Goal: Obtain resource: Download file/media

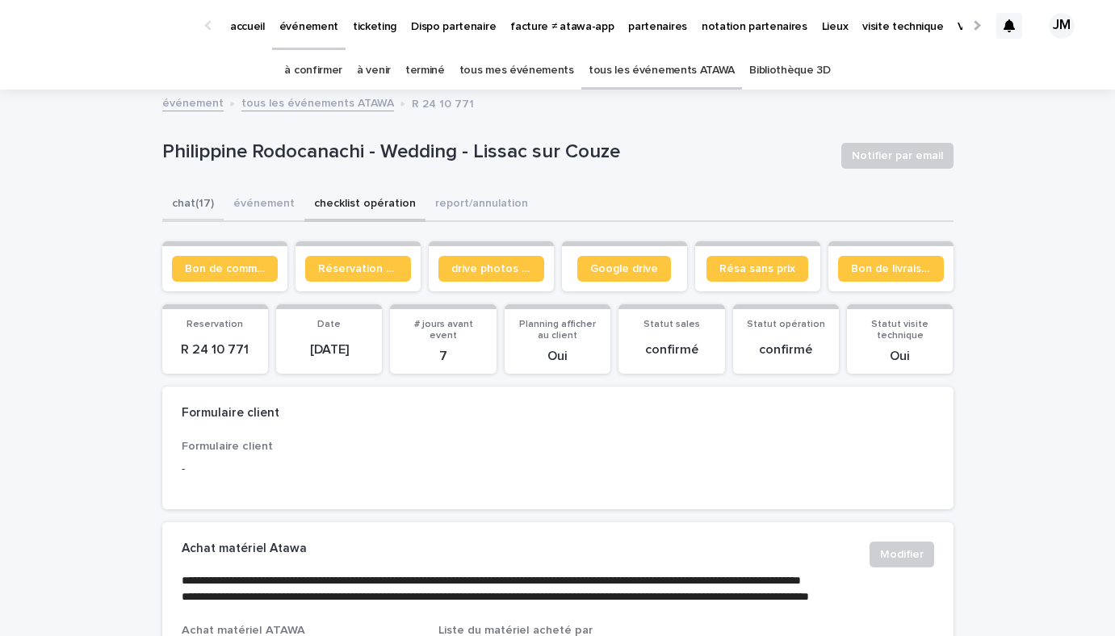
click at [195, 204] on button "chat (17)" at bounding box center [192, 205] width 61 height 34
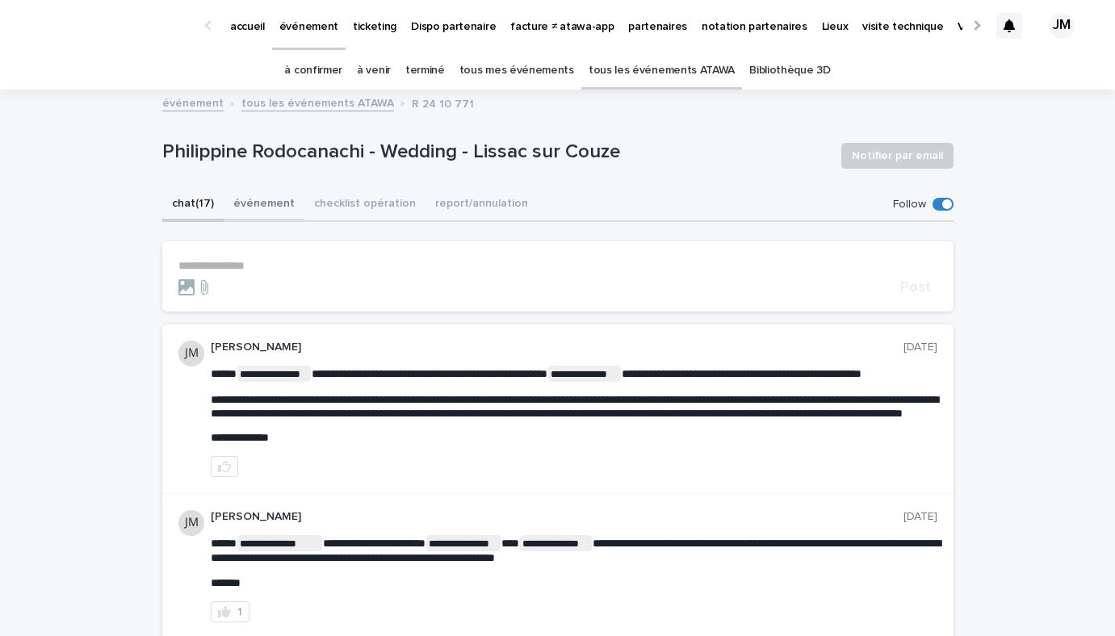
click at [249, 199] on button "événement" at bounding box center [264, 205] width 81 height 34
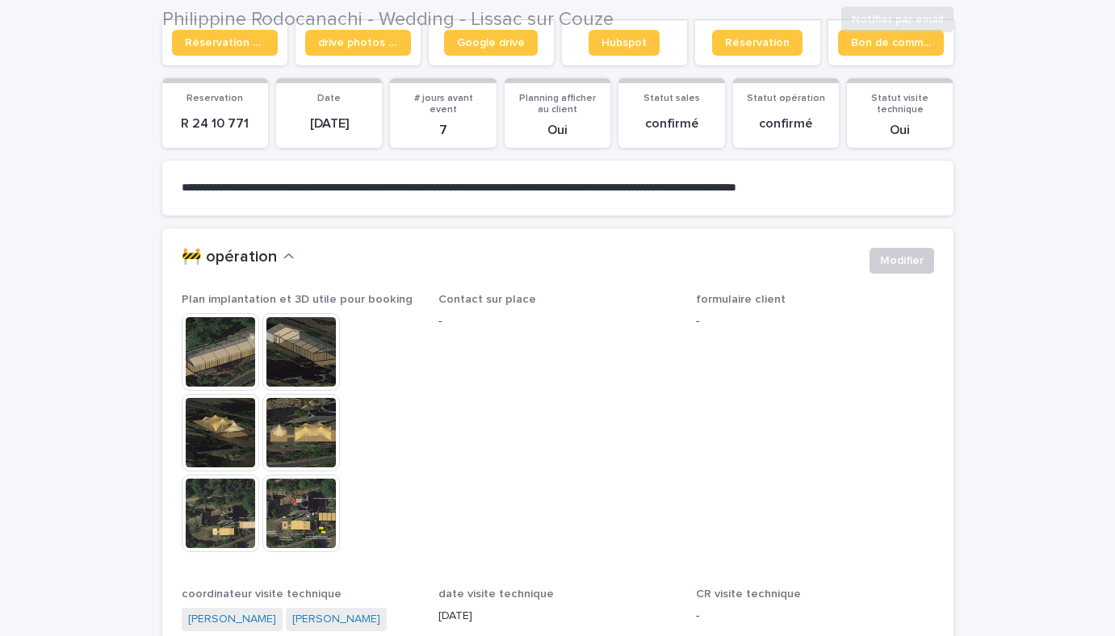
scroll to position [227, 0]
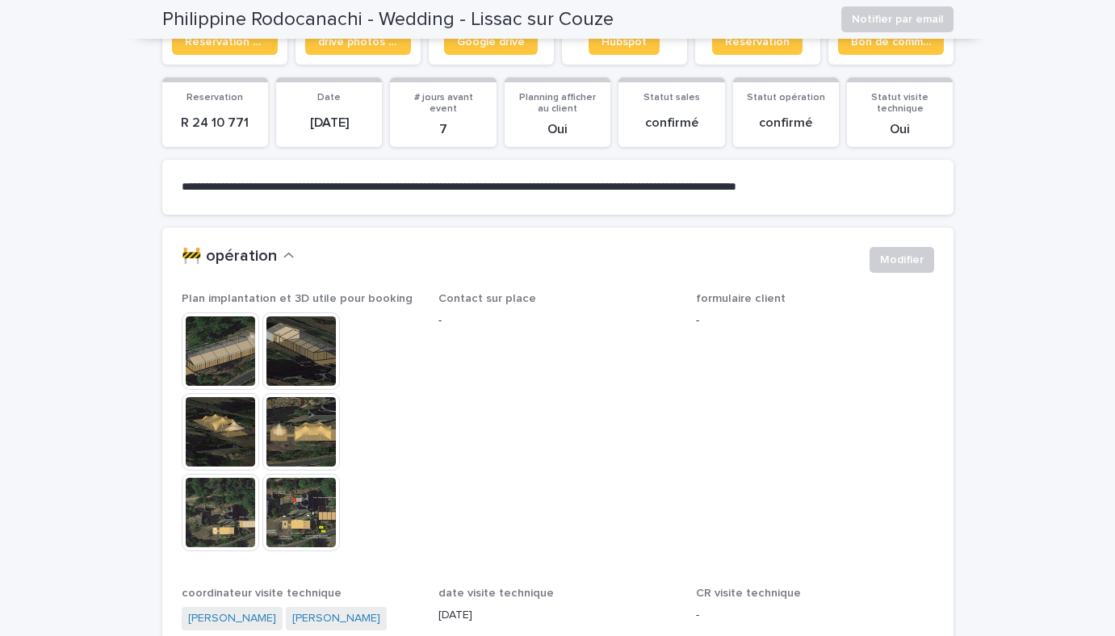
click at [237, 356] on img at bounding box center [221, 352] width 78 height 78
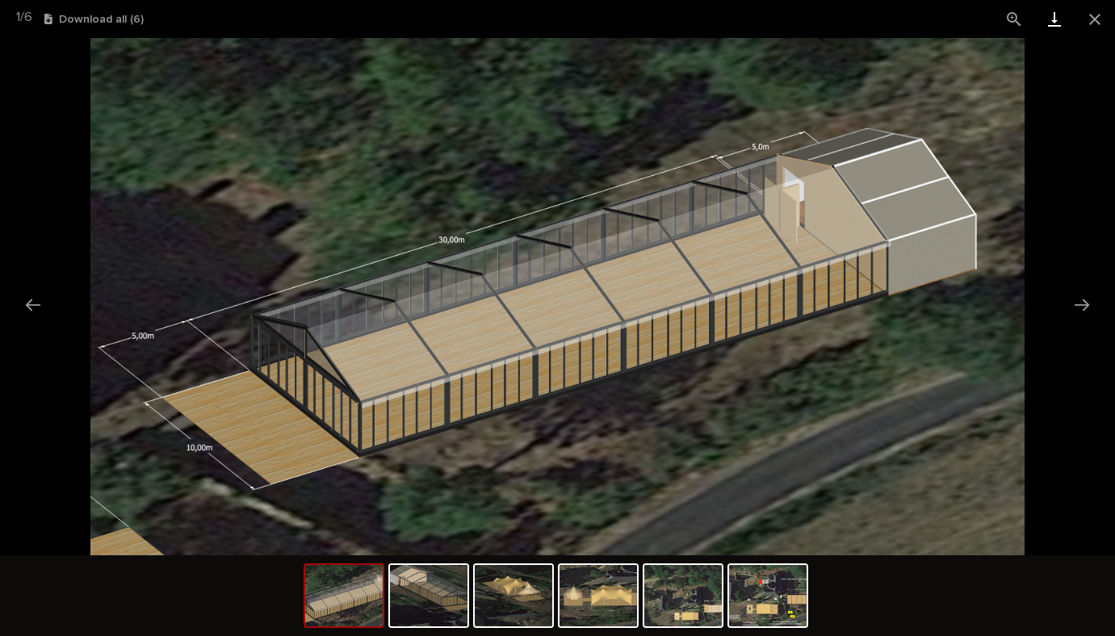
click at [1060, 18] on link "Download" at bounding box center [1055, 19] width 40 height 38
click at [415, 611] on img at bounding box center [429, 595] width 78 height 61
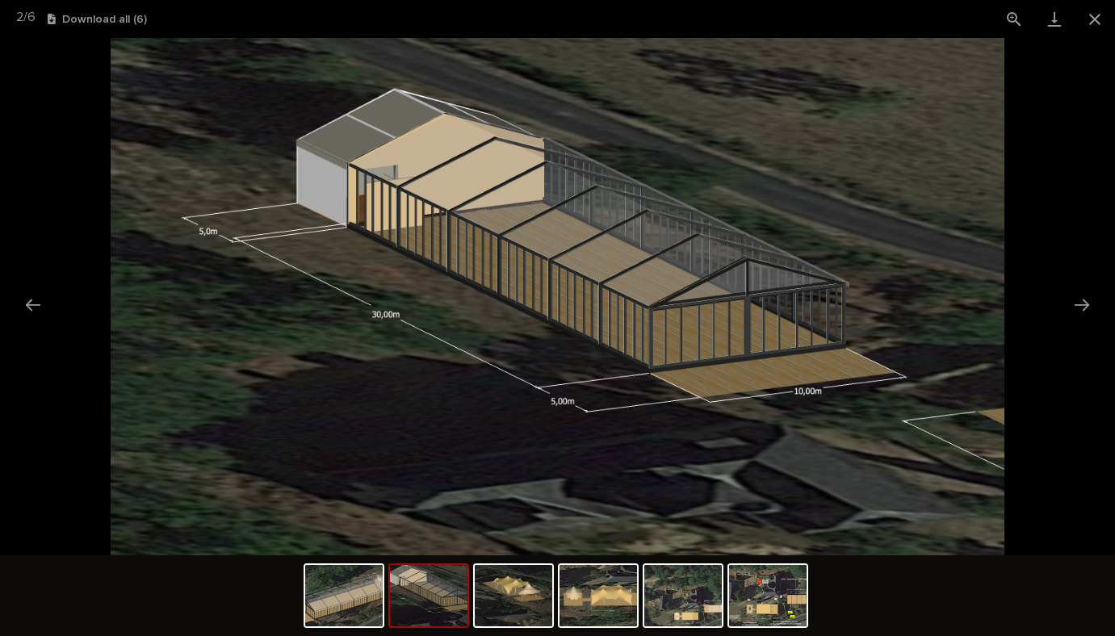
scroll to position [0, 0]
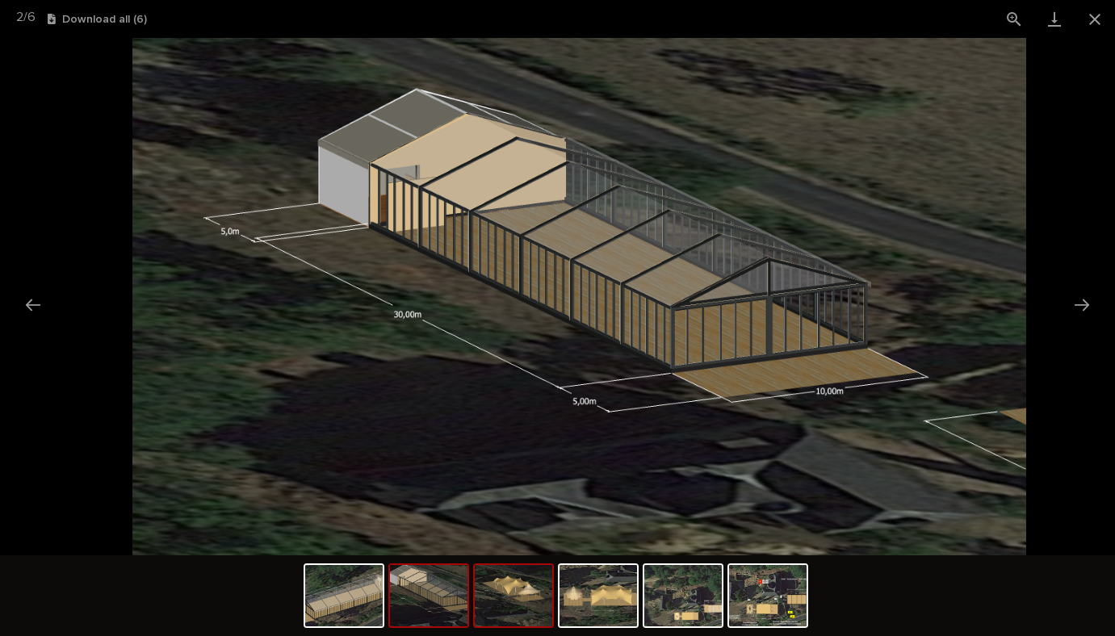
click at [539, 594] on img at bounding box center [514, 595] width 78 height 61
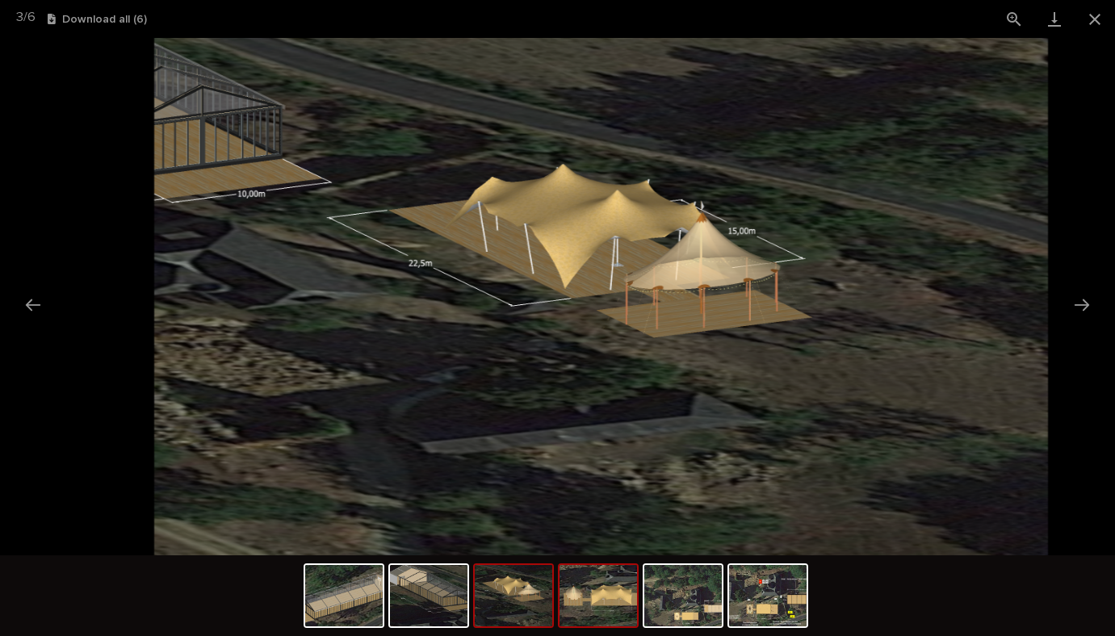
click at [609, 591] on img at bounding box center [599, 595] width 78 height 61
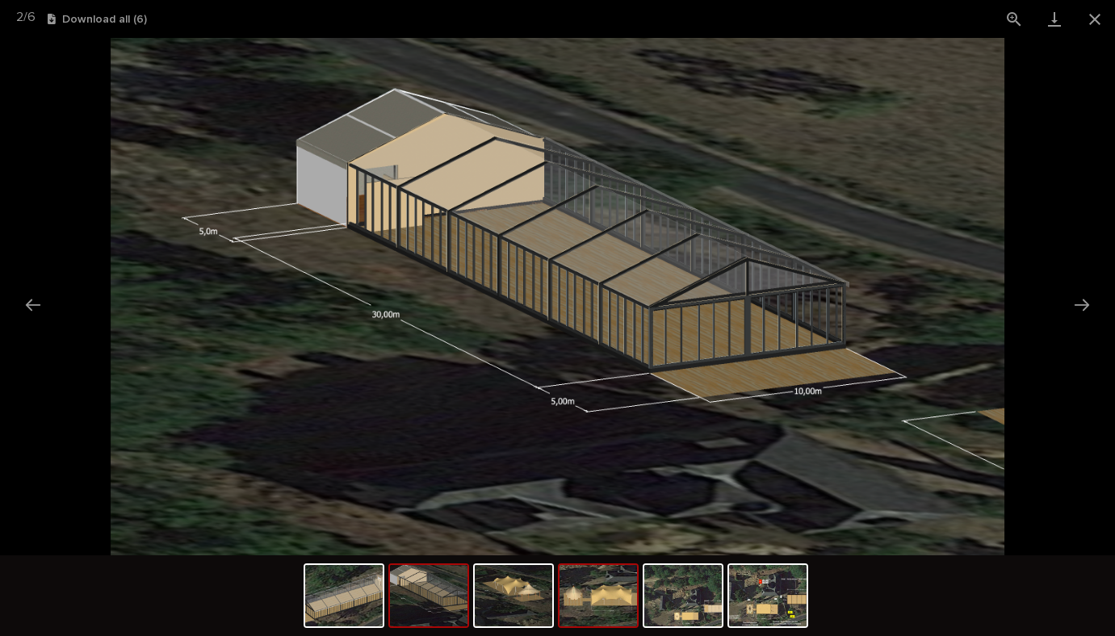
click at [628, 574] on img at bounding box center [599, 595] width 78 height 61
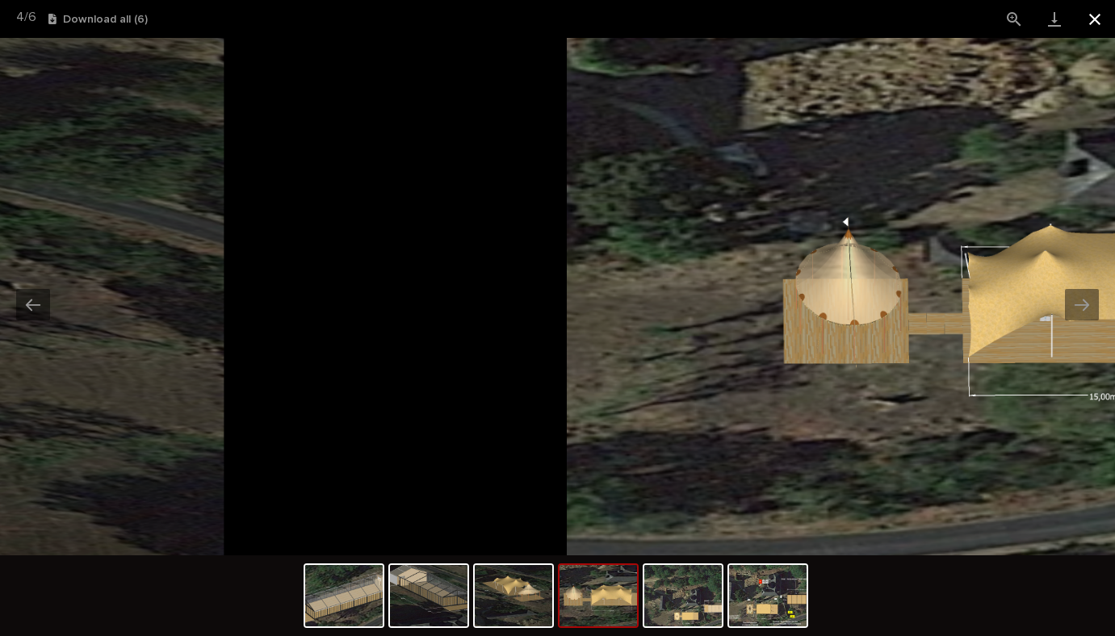
click at [1096, 14] on button "Close gallery" at bounding box center [1095, 19] width 40 height 38
